Goal: Task Accomplishment & Management: Manage account settings

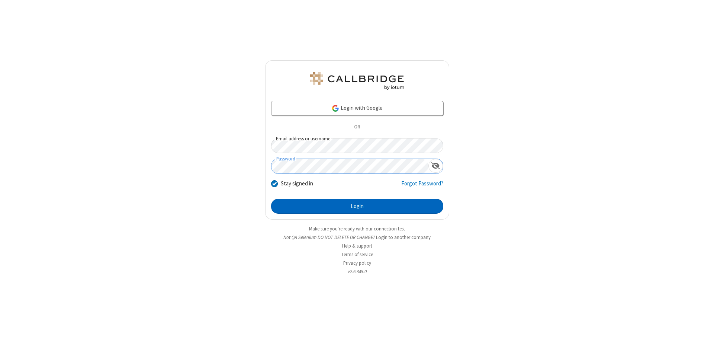
click at [357, 206] on button "Login" at bounding box center [357, 206] width 172 height 15
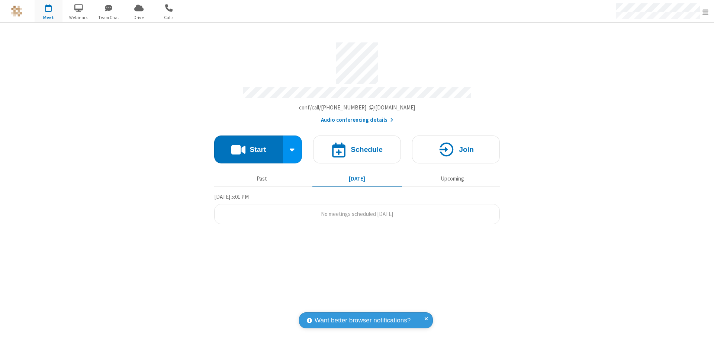
click at [706, 12] on span "Open menu" at bounding box center [706, 11] width 6 height 7
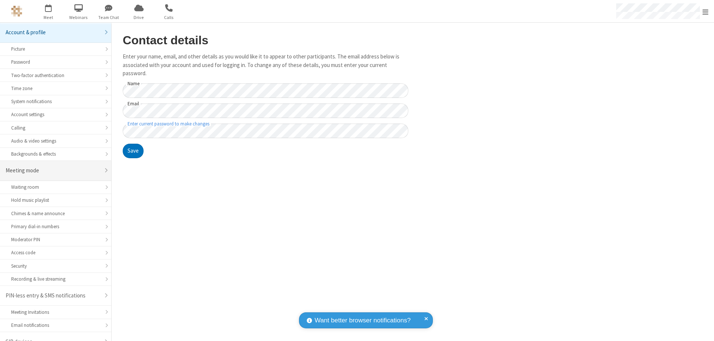
click at [53, 166] on div "Meeting mode" at bounding box center [53, 170] width 94 height 9
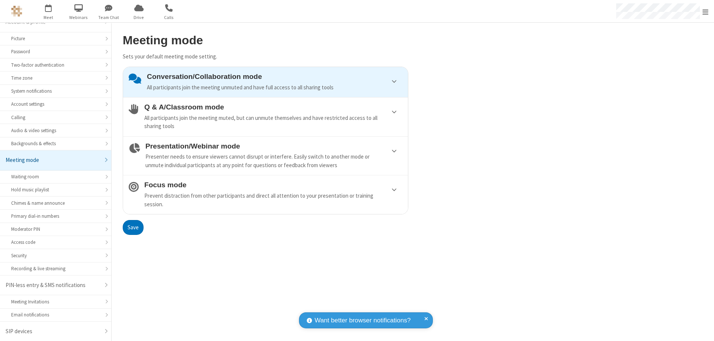
click at [266, 194] on div "Prevent distraction from other participants and direct all attention to your pr…" at bounding box center [273, 200] width 258 height 17
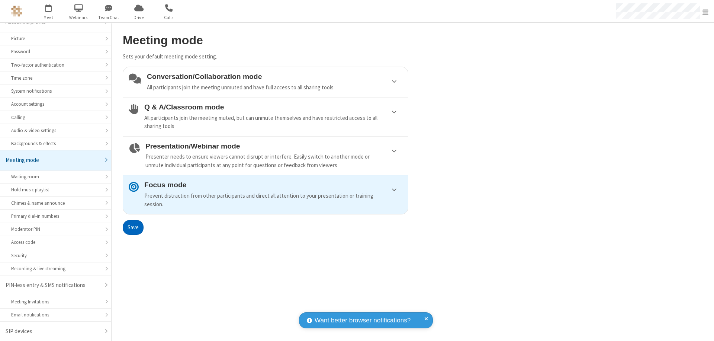
click at [133, 227] on button "Save" at bounding box center [133, 227] width 21 height 15
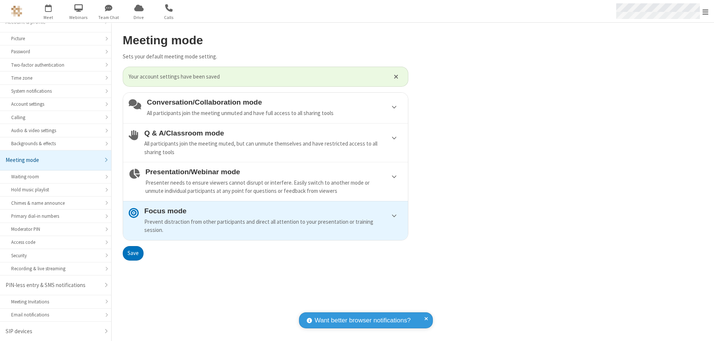
click at [706, 11] on span "Open menu" at bounding box center [706, 11] width 6 height 7
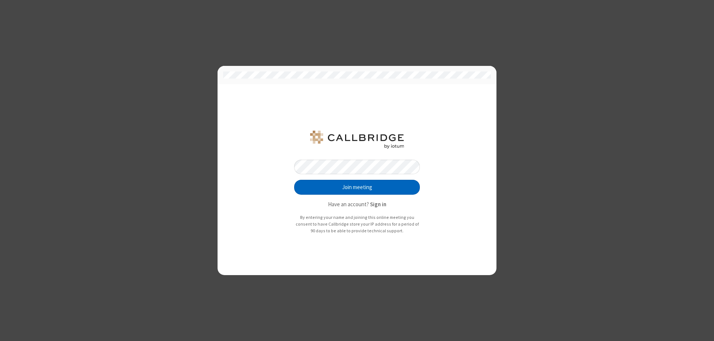
click at [357, 187] on button "Join meeting" at bounding box center [357, 187] width 126 height 15
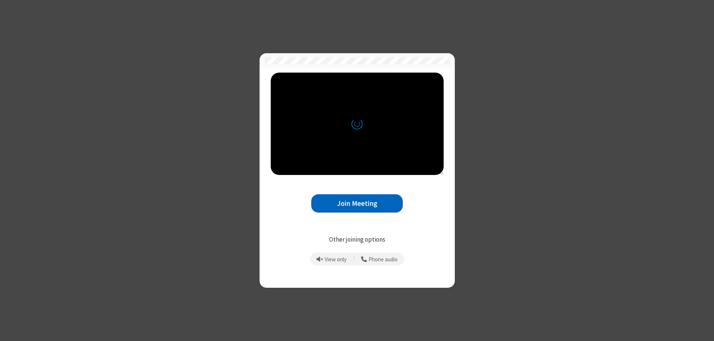
click at [357, 203] on button "Join Meeting" at bounding box center [356, 203] width 91 height 18
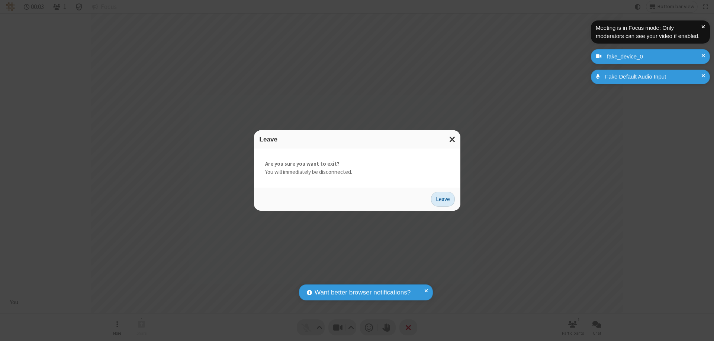
click at [443, 199] on button "Leave" at bounding box center [443, 199] width 24 height 15
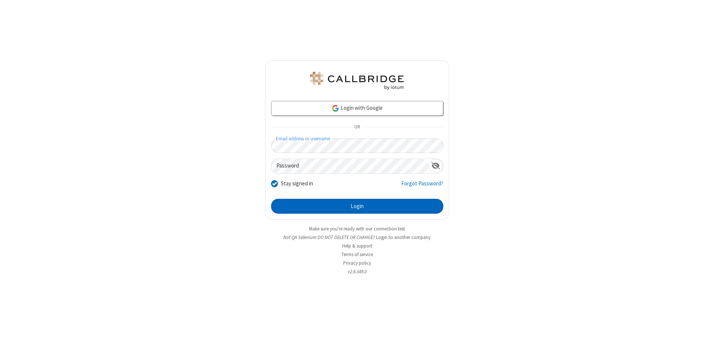
click at [357, 206] on button "Login" at bounding box center [357, 206] width 172 height 15
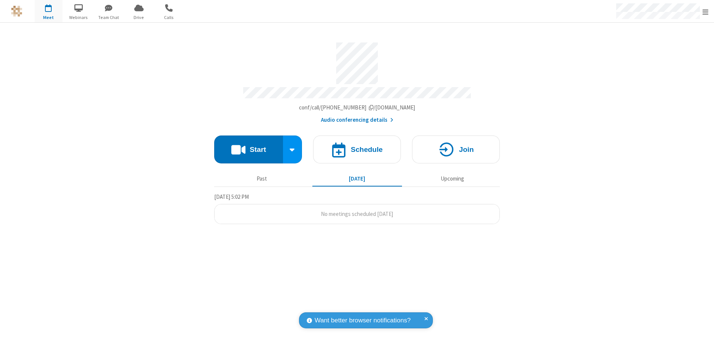
click at [706, 12] on span "Open menu" at bounding box center [706, 11] width 6 height 7
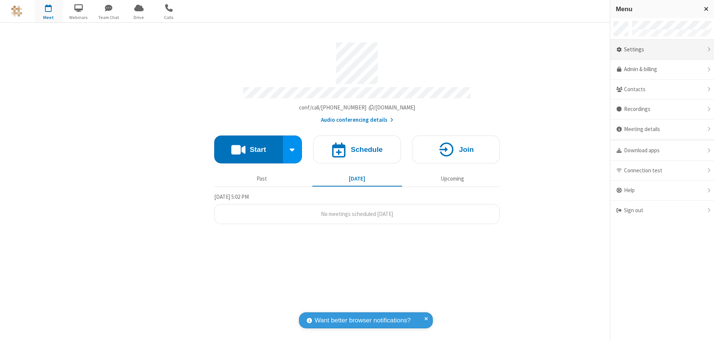
click at [662, 49] on div "Settings" at bounding box center [662, 50] width 104 height 20
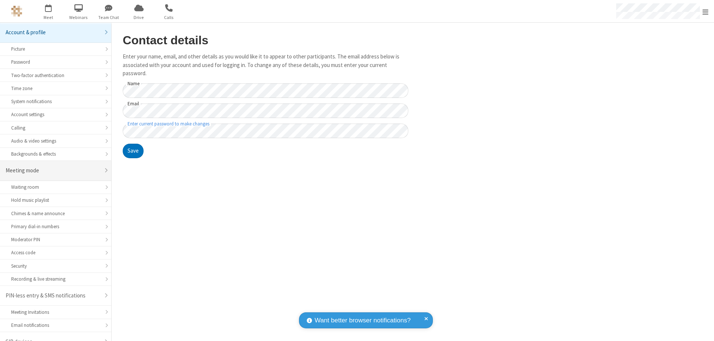
click at [53, 166] on div "Meeting mode" at bounding box center [53, 170] width 94 height 9
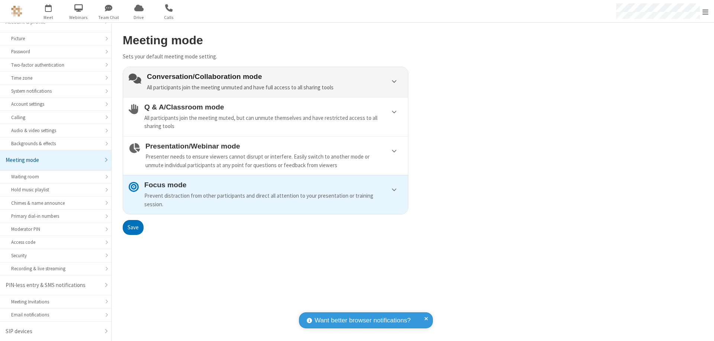
click at [266, 82] on div "Conversation/Collaboration mode All participants join the meeting unmuted and h…" at bounding box center [274, 82] width 255 height 19
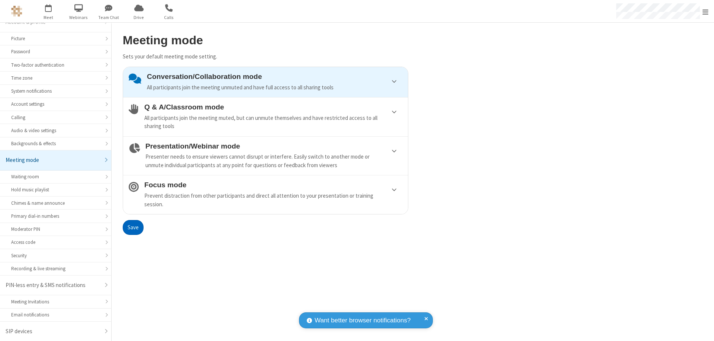
click at [133, 227] on button "Save" at bounding box center [133, 227] width 21 height 15
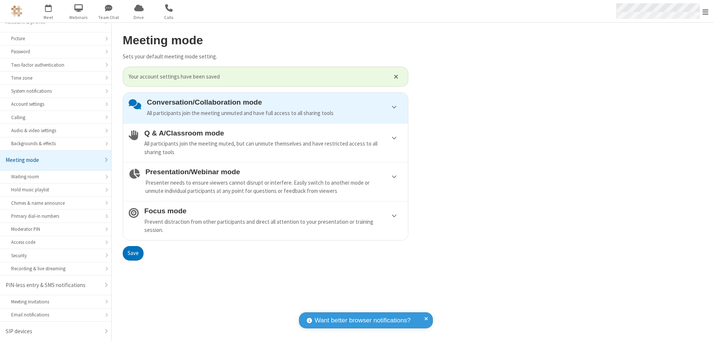
click at [706, 11] on span "Open menu" at bounding box center [706, 11] width 6 height 7
